Goal: Information Seeking & Learning: Learn about a topic

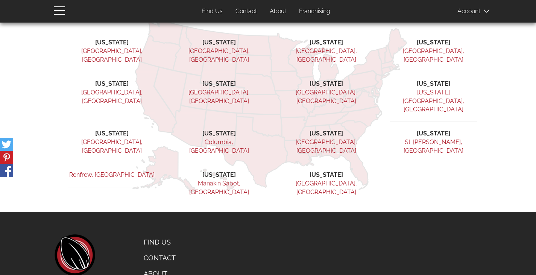
scroll to position [235, 0]
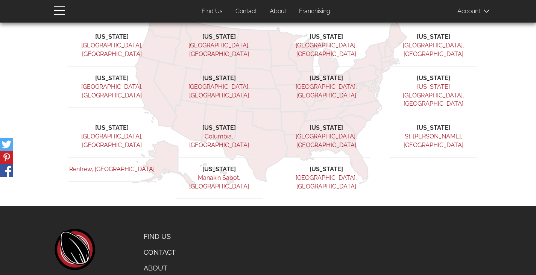
click at [155, 260] on link "About" at bounding box center [175, 268] width 74 height 16
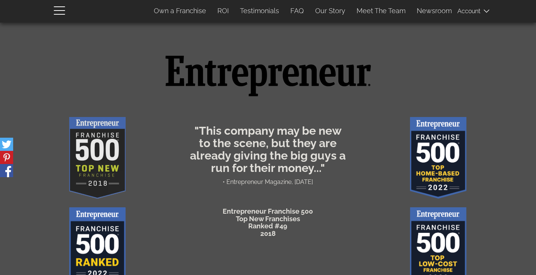
scroll to position [263, 0]
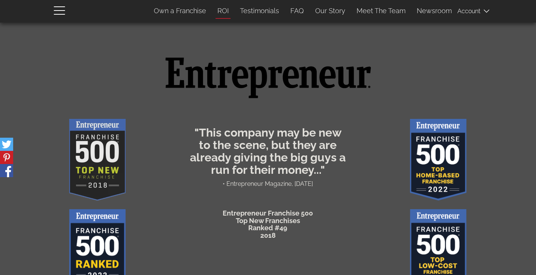
click at [226, 11] on link "ROI" at bounding box center [223, 11] width 23 height 16
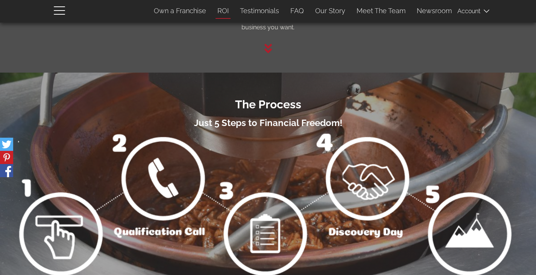
scroll to position [1058, 0]
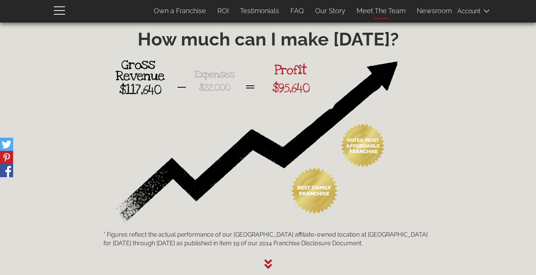
click at [388, 9] on link "Meet The Team" at bounding box center [381, 11] width 60 height 16
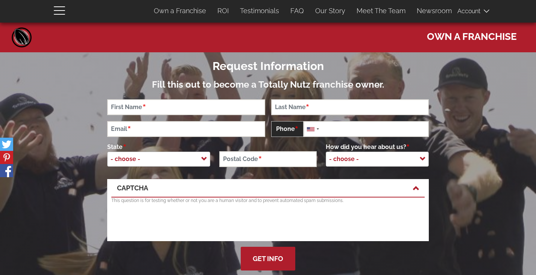
scroll to position [0, 0]
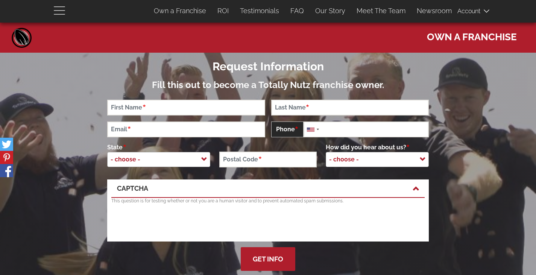
click at [59, 12] on span "button" at bounding box center [61, 10] width 15 height 9
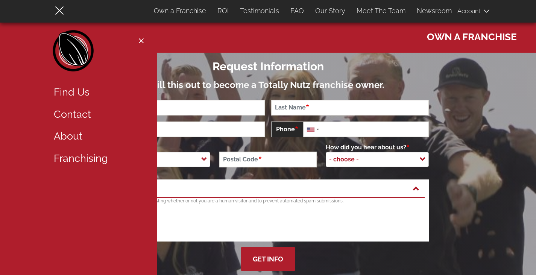
click at [68, 92] on link "Find Us" at bounding box center [97, 92] width 98 height 22
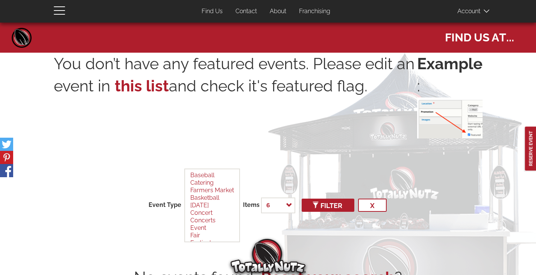
select select
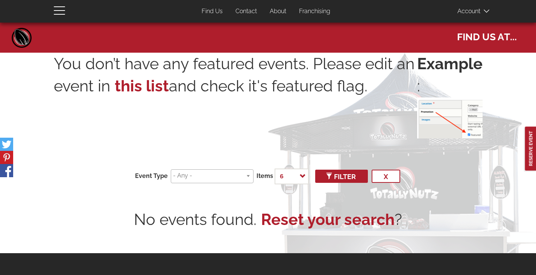
click at [311, 12] on link "Franchising" at bounding box center [314, 11] width 43 height 15
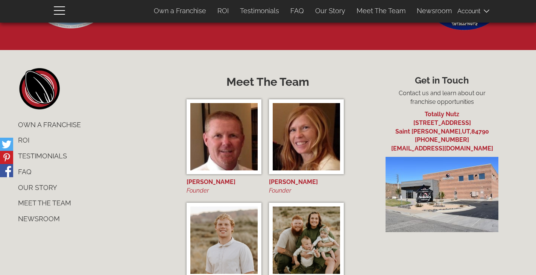
scroll to position [2884, 0]
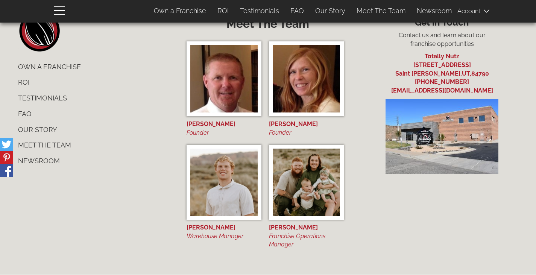
click at [23, 112] on link "FAQ" at bounding box center [93, 114] width 163 height 16
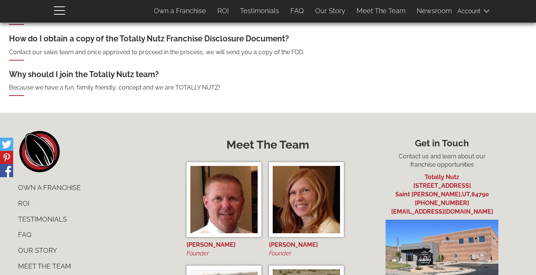
scroll to position [602, 0]
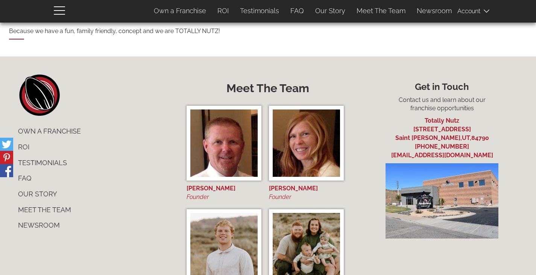
click at [40, 226] on link "Newsroom" at bounding box center [93, 225] width 163 height 16
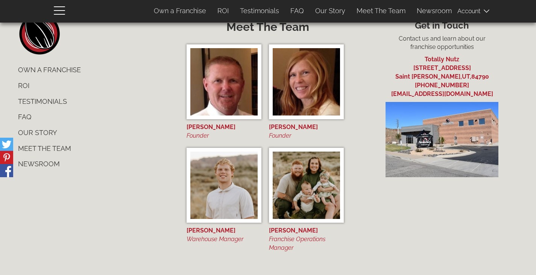
scroll to position [666, 0]
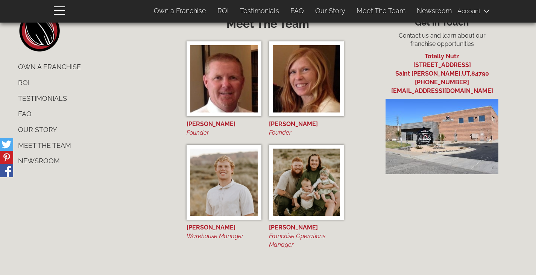
click at [27, 97] on link "Testimonials" at bounding box center [93, 99] width 163 height 16
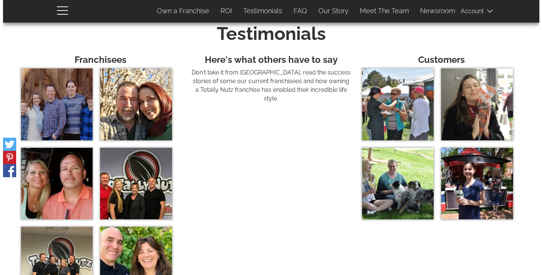
scroll to position [2420, 0]
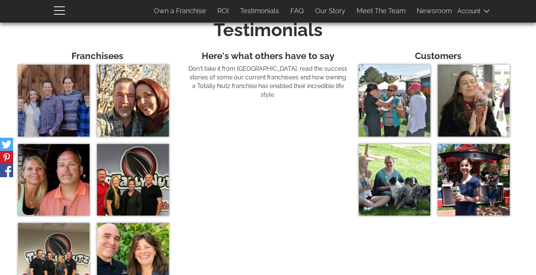
click at [66, 97] on img at bounding box center [53, 100] width 71 height 71
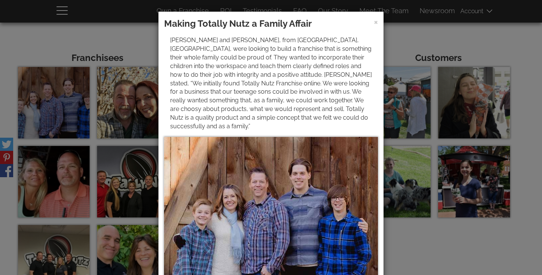
click at [134, 94] on div "× Making Totally Nutz a Family Affair Dave and Amy, from Corona, CA., were look…" at bounding box center [271, 137] width 542 height 275
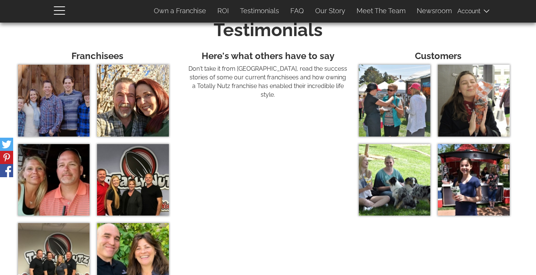
click at [134, 94] on img at bounding box center [132, 100] width 71 height 71
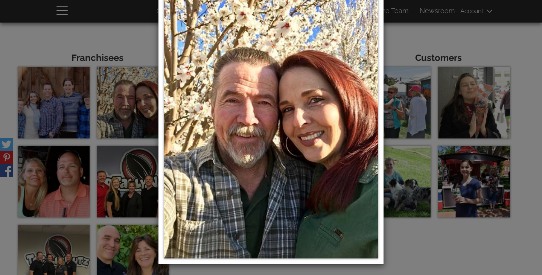
scroll to position [176, 0]
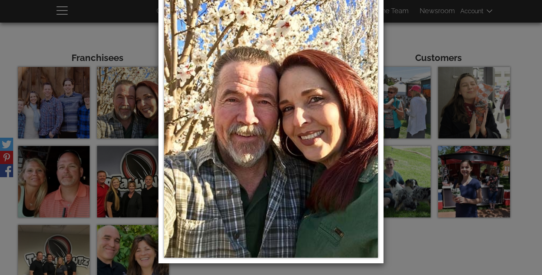
click at [49, 169] on div "× From Totally Nutz Staff to Totally Nutz Ownership Tom and Megan Jeffords are …" at bounding box center [271, 137] width 542 height 275
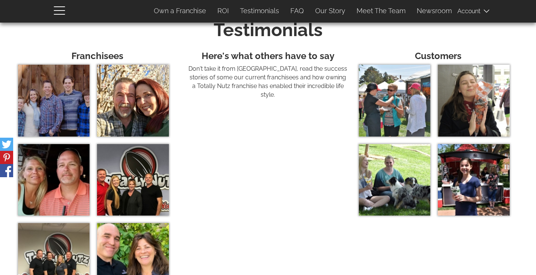
click at [49, 169] on img at bounding box center [53, 179] width 71 height 71
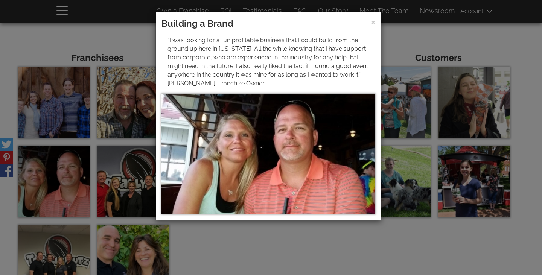
click at [138, 167] on div "× Building a Brand “I was looking for a fun profitable business that I could bu…" at bounding box center [271, 137] width 542 height 275
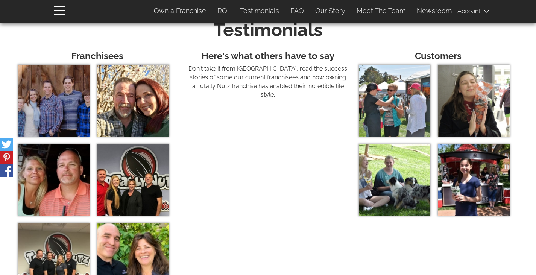
click at [138, 167] on img at bounding box center [132, 179] width 71 height 71
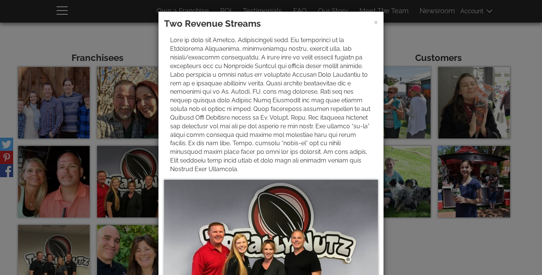
scroll to position [36, 0]
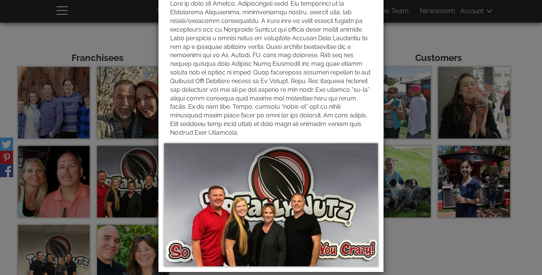
click at [39, 263] on div "× Two Revenue Streams" at bounding box center [271, 137] width 542 height 275
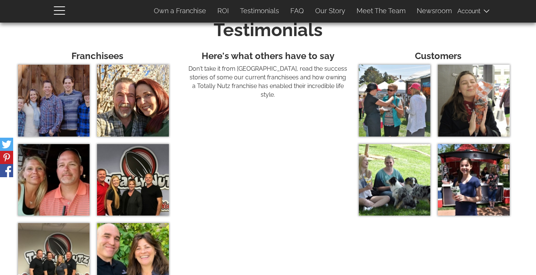
click at [39, 259] on img at bounding box center [53, 258] width 71 height 71
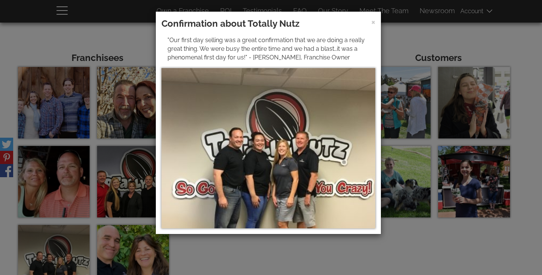
click at [125, 247] on div "× Confirmation about Totally Nutz "Our first day selling was a great confirmati…" at bounding box center [271, 137] width 542 height 275
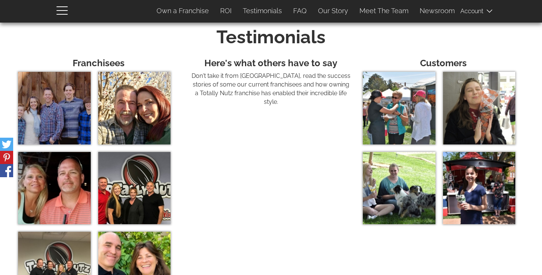
scroll to position [2442, 0]
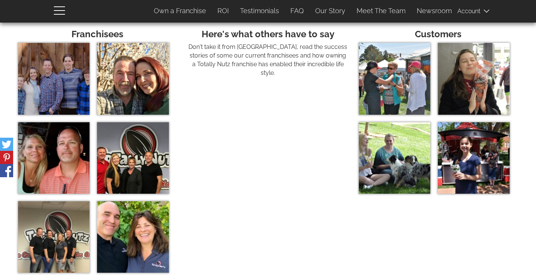
click at [125, 247] on img at bounding box center [132, 236] width 71 height 71
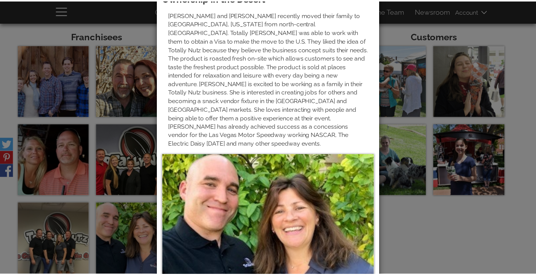
scroll to position [78, 0]
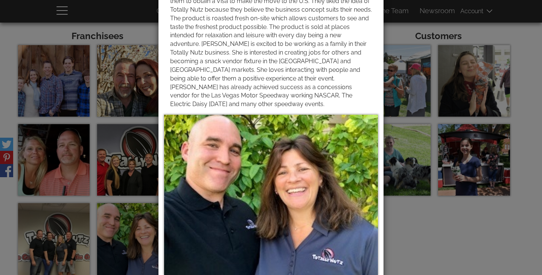
click at [426, 235] on div "× From the French Countryside to Totally Nutz Ownership in the Desert" at bounding box center [271, 137] width 542 height 275
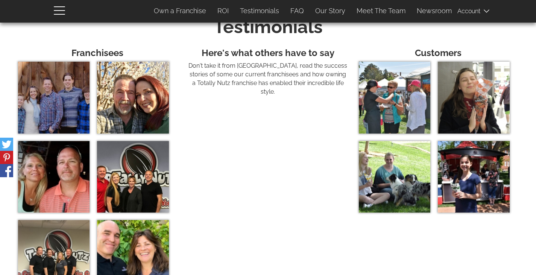
scroll to position [2404, 0]
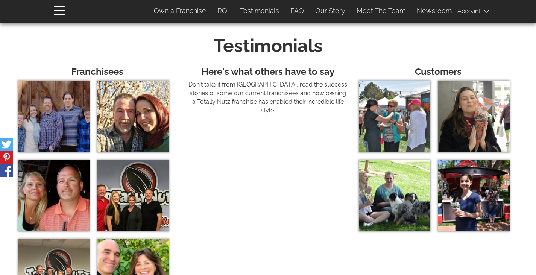
click at [384, 109] on img at bounding box center [394, 116] width 71 height 71
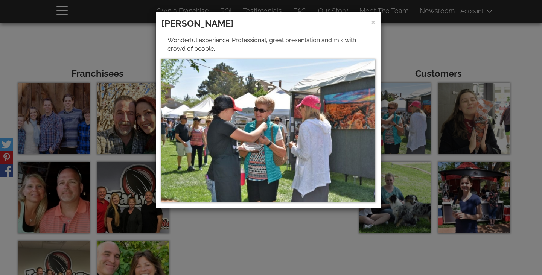
click at [465, 115] on div "× Sharon Wonderful experience. Professional, great presentation and mix with cr…" at bounding box center [271, 137] width 542 height 275
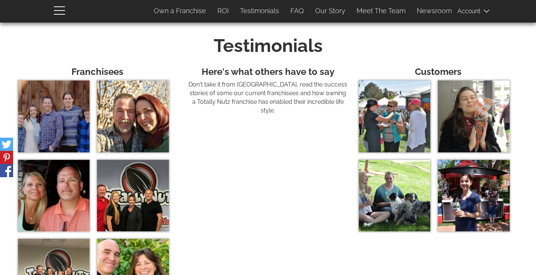
click at [465, 115] on img at bounding box center [473, 116] width 71 height 71
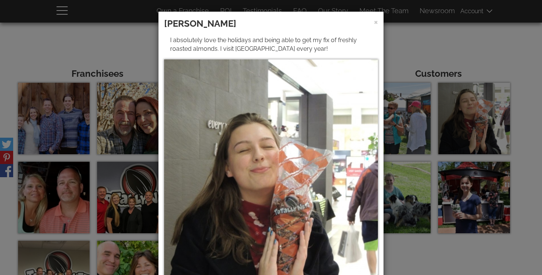
click at [403, 182] on div "× Tiffany I absolutely love the holidays and being able to get my fix of freshl…" at bounding box center [271, 137] width 542 height 275
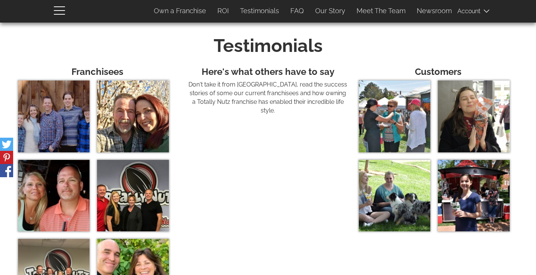
click at [403, 182] on img at bounding box center [394, 195] width 71 height 71
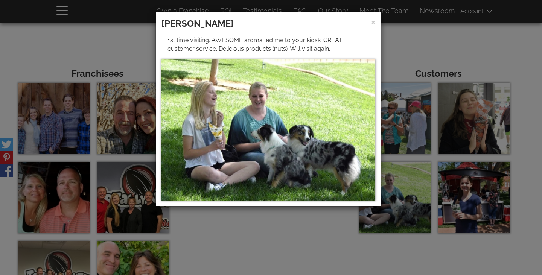
click at [484, 185] on div "× Hilary 1st time visiting. AWESOME aroma led me to your kiosk. GREAT customer …" at bounding box center [271, 137] width 542 height 275
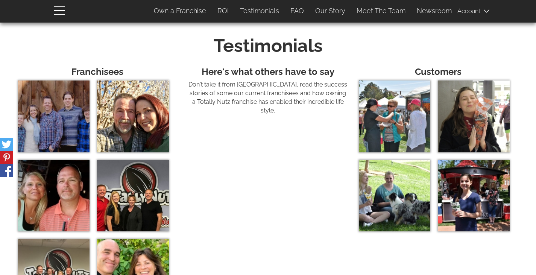
click at [484, 185] on img at bounding box center [473, 195] width 71 height 71
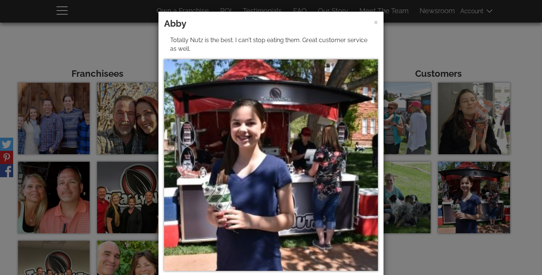
click at [425, 44] on div "× Abby Totally Nutz is the best. I can't stop eating them. Great customer servi…" at bounding box center [271, 137] width 542 height 275
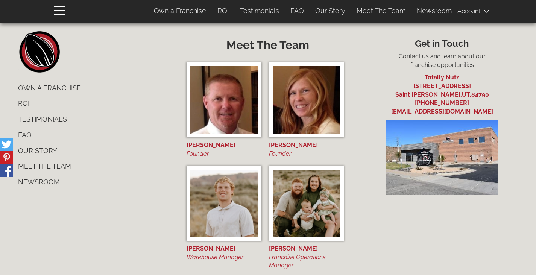
scroll to position [2847, 0]
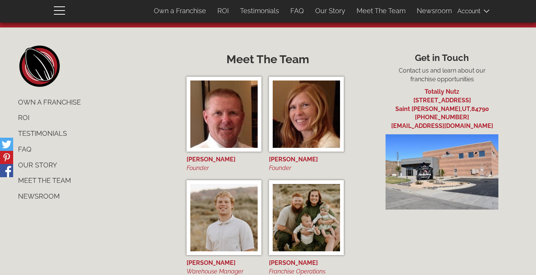
click at [444, 176] on img at bounding box center [442, 171] width 113 height 75
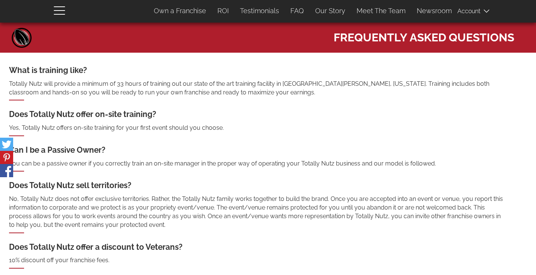
scroll to position [666, 0]
